Goal: Transaction & Acquisition: Purchase product/service

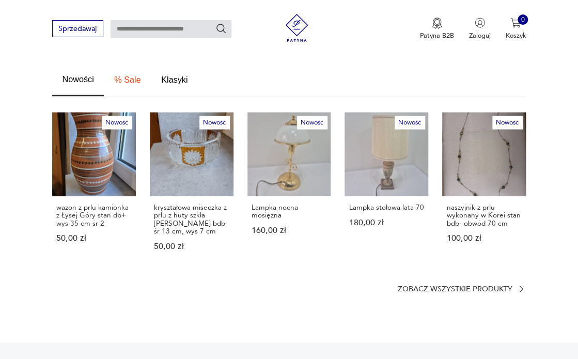
scroll to position [585, 0]
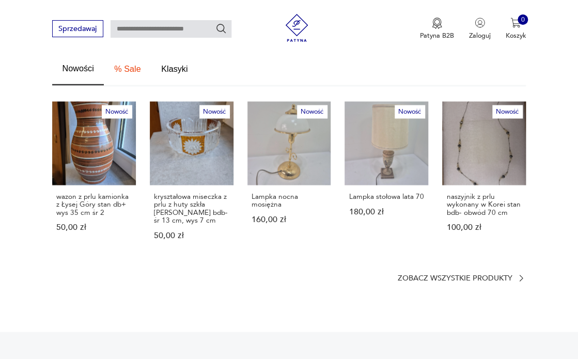
click at [484, 275] on p "Zobacz wszystkie produkty" at bounding box center [454, 278] width 115 height 6
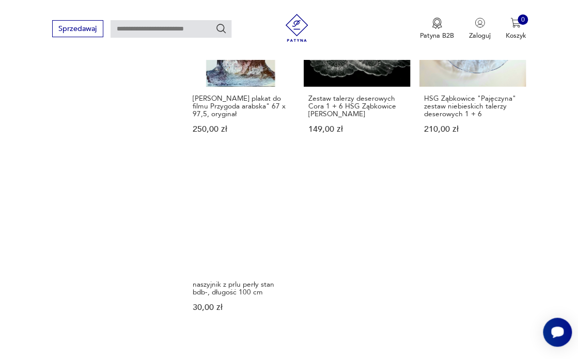
scroll to position [1138, 0]
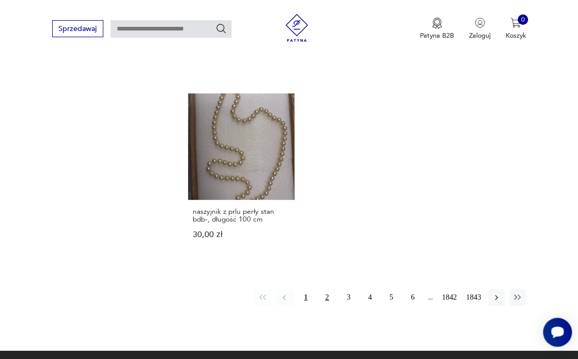
click at [325, 289] on button "2" at bounding box center [327, 297] width 17 height 17
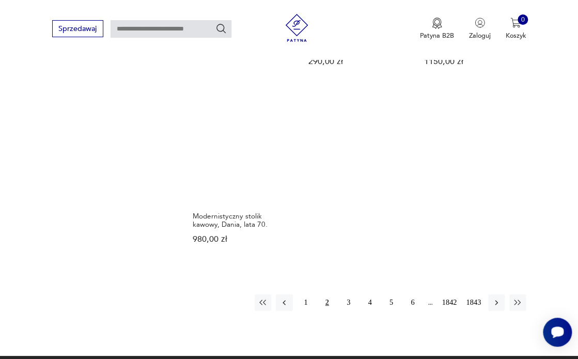
scroll to position [1163, 0]
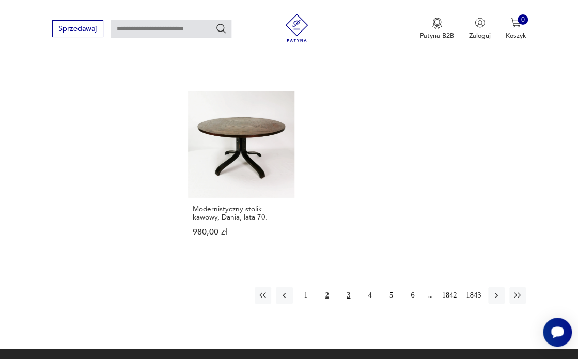
click at [351, 287] on button "3" at bounding box center [348, 295] width 17 height 17
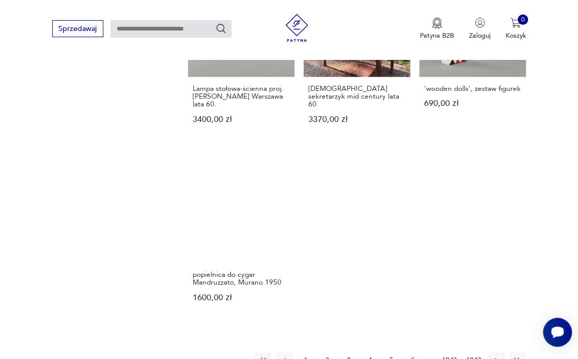
scroll to position [1100, 0]
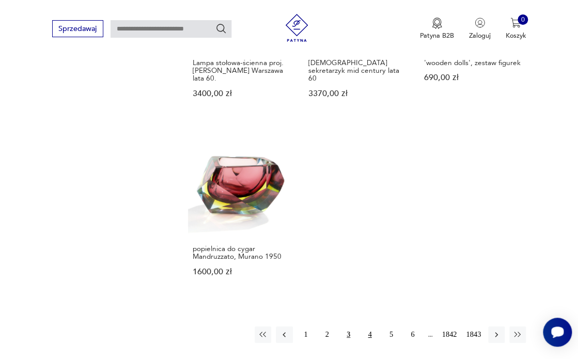
click at [369, 327] on button "4" at bounding box center [370, 335] width 17 height 17
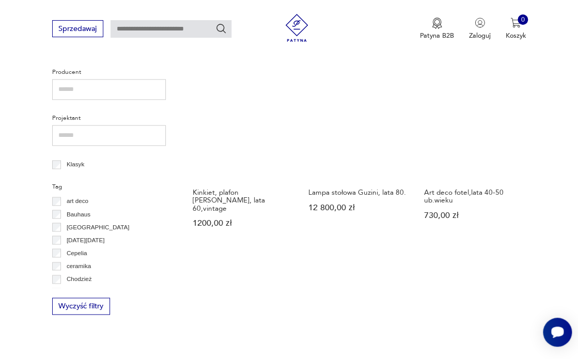
scroll to position [436, 0]
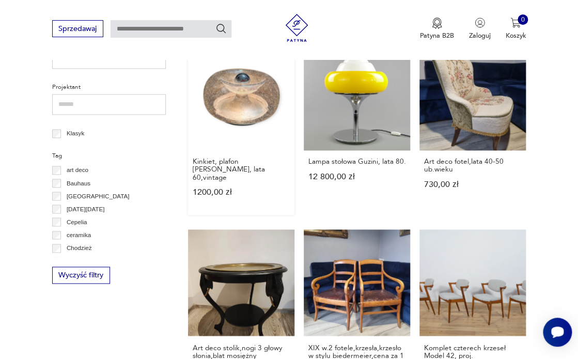
click at [246, 104] on link "Kinkiet, plafon [PERSON_NAME], lata 60,vintage 1200,00 zł" at bounding box center [241, 129] width 106 height 171
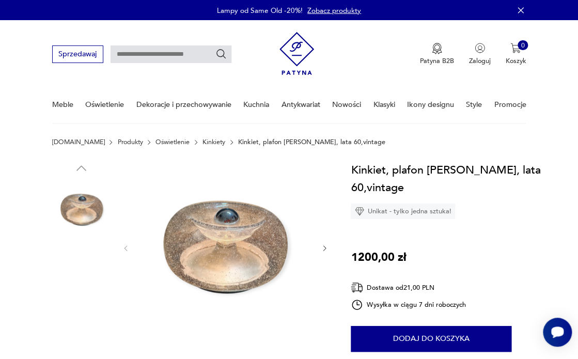
click at [79, 343] on img at bounding box center [81, 341] width 59 height 59
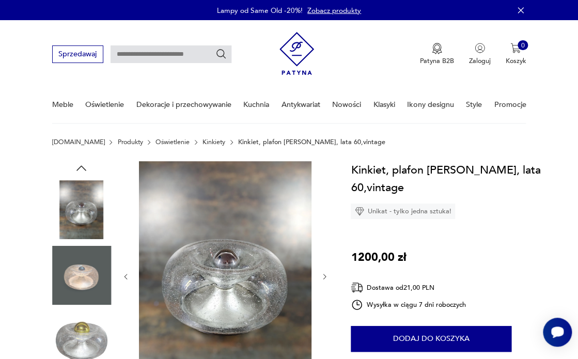
click at [320, 278] on div at bounding box center [225, 276] width 207 height 231
click at [87, 340] on img at bounding box center [81, 341] width 59 height 59
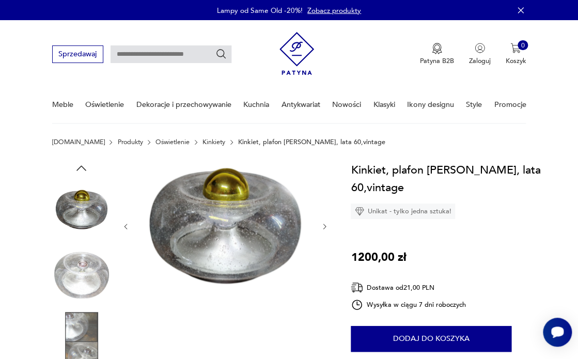
click at [87, 337] on img at bounding box center [81, 341] width 59 height 59
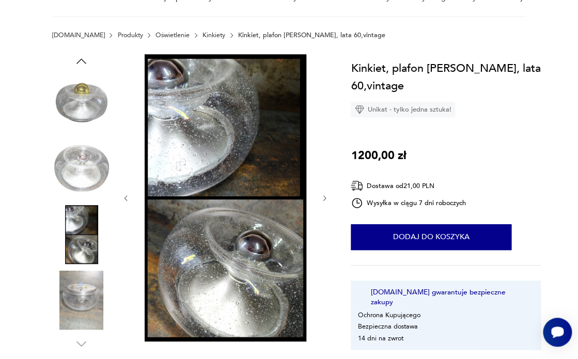
scroll to position [175, 0]
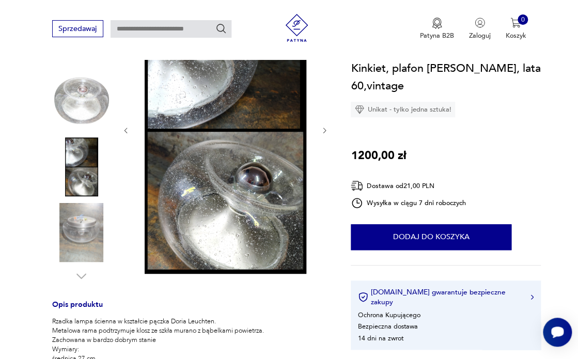
click at [81, 243] on img at bounding box center [81, 232] width 59 height 59
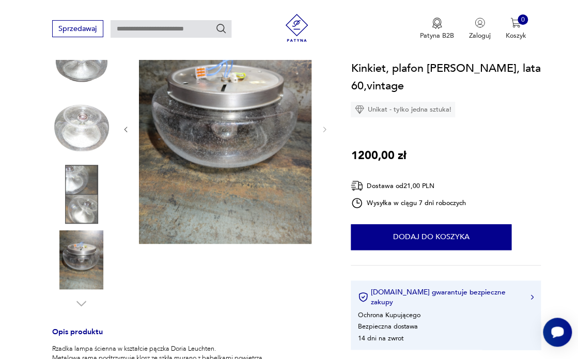
scroll to position [146, 0]
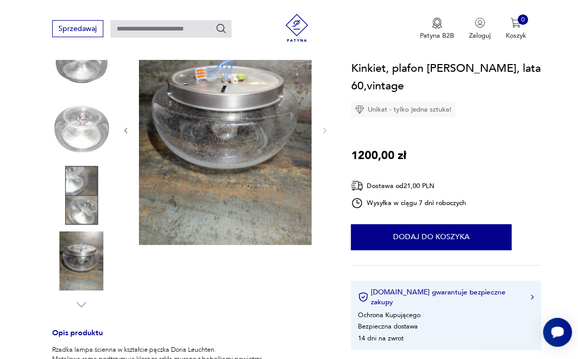
click at [83, 70] on img at bounding box center [81, 63] width 59 height 59
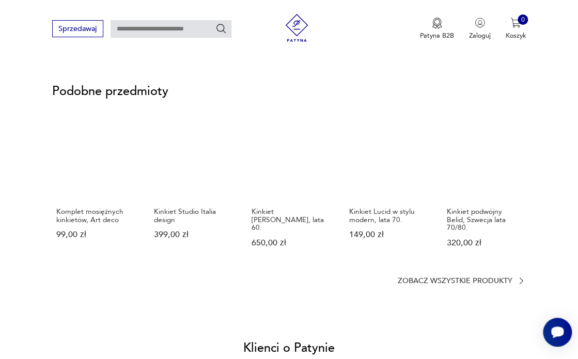
scroll to position [705, 0]
